Goal: Information Seeking & Learning: Check status

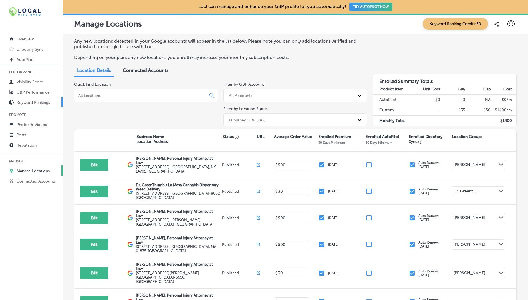
click at [40, 105] on link "Keyword Rankings" at bounding box center [31, 102] width 63 height 10
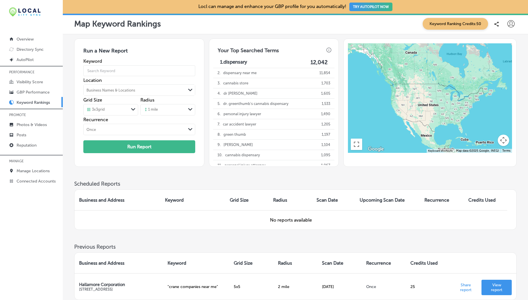
scroll to position [52, 0]
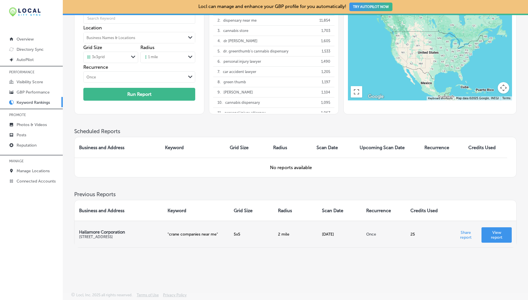
click at [494, 235] on p "View report" at bounding box center [496, 235] width 21 height 10
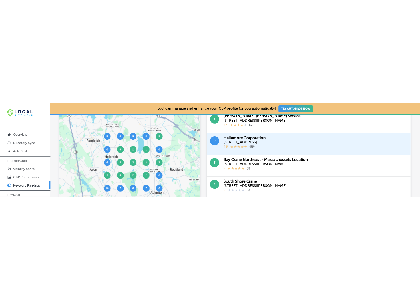
scroll to position [181, 0]
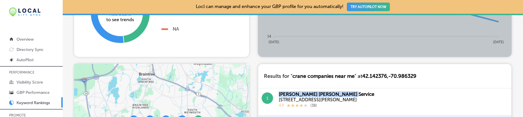
drag, startPoint x: 279, startPoint y: 92, endPoint x: 350, endPoint y: 95, distance: 71.1
click at [350, 95] on div "1 [PERSON_NAME] [PERSON_NAME] Service [STREET_ADDRESS][PERSON_NAME] 4.4 ( 38 )" at bounding box center [384, 101] width 253 height 27
copy div "[PERSON_NAME] [PERSON_NAME] Service"
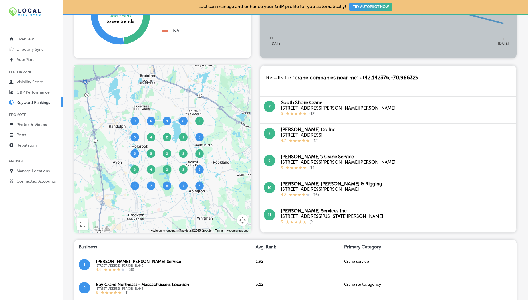
scroll to position [0, 0]
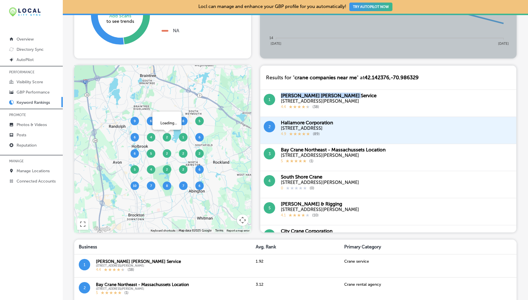
click at [167, 139] on img at bounding box center [167, 137] width 9 height 9
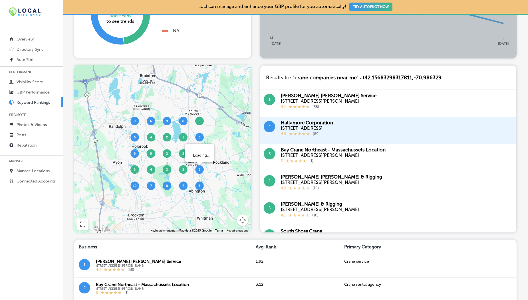
click at [199, 172] on img at bounding box center [199, 169] width 9 height 9
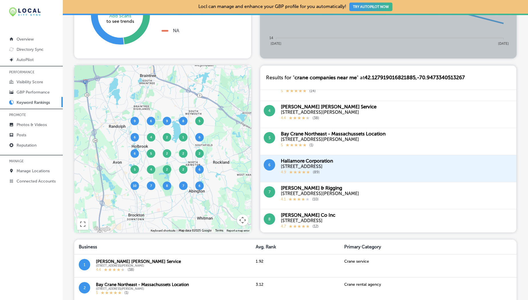
scroll to position [73, 0]
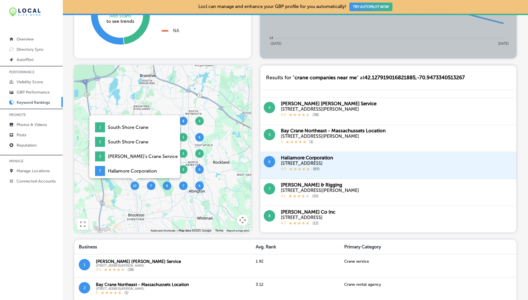
click at [138, 189] on img at bounding box center [134, 185] width 9 height 9
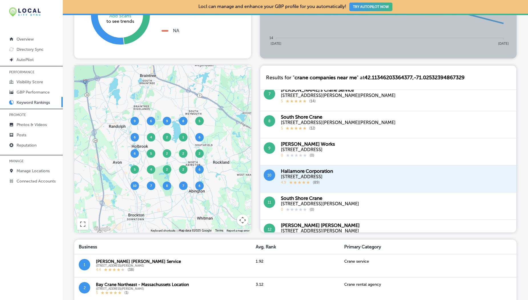
scroll to position [183, 0]
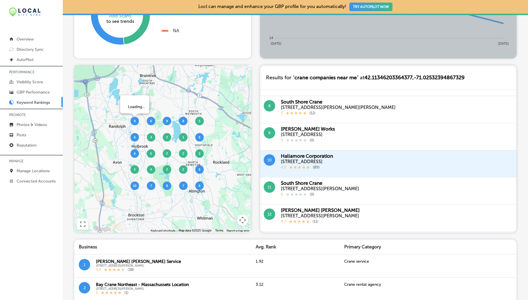
click at [136, 124] on img at bounding box center [134, 121] width 9 height 9
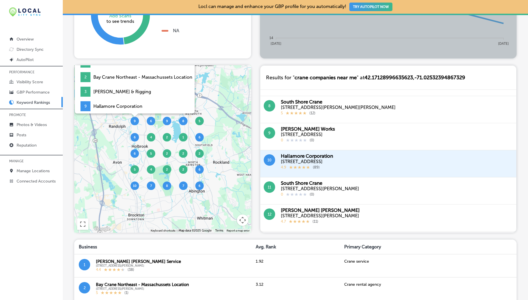
scroll to position [0, 0]
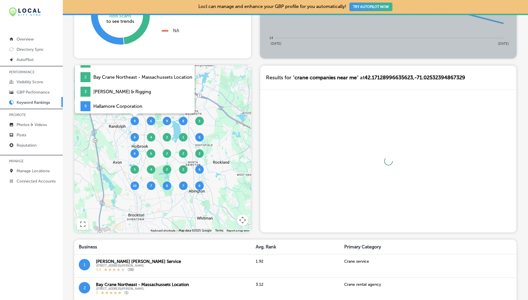
click at [136, 124] on img at bounding box center [134, 121] width 9 height 9
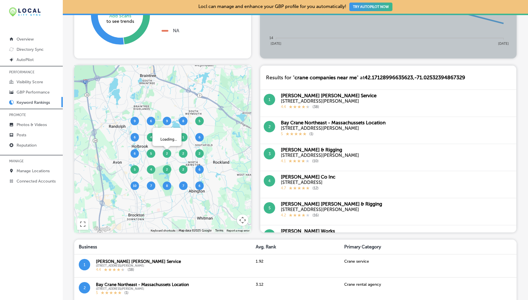
click at [167, 152] on img at bounding box center [167, 153] width 9 height 9
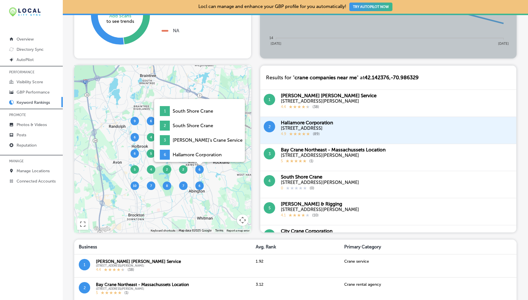
click at [199, 172] on img at bounding box center [199, 169] width 9 height 9
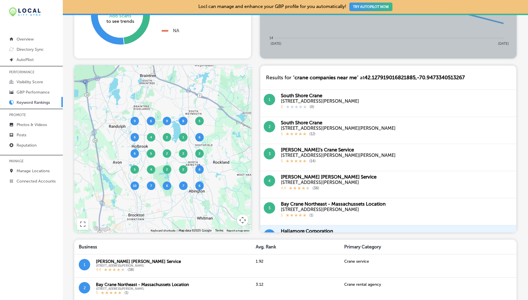
drag, startPoint x: 164, startPoint y: 60, endPoint x: 200, endPoint y: 189, distance: 134.1
click at [200, 189] on div "Map Keyword Ranking for: Hallamore Corporation Keyword: crane companies near me…" at bounding box center [295, 212] width 442 height 682
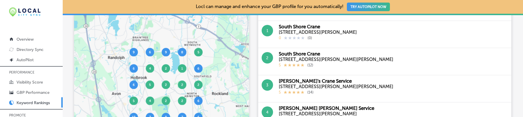
scroll to position [250, 0]
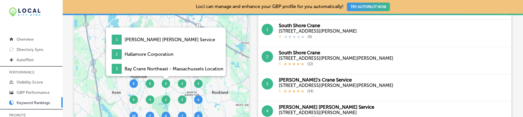
click at [166, 84] on img at bounding box center [166, 83] width 9 height 9
